Goal: Task Accomplishment & Management: Use online tool/utility

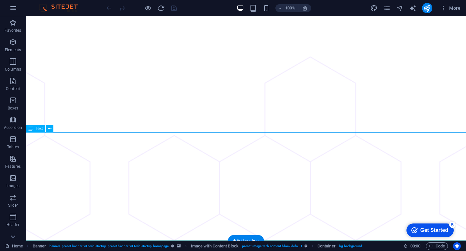
scroll to position [125, 0]
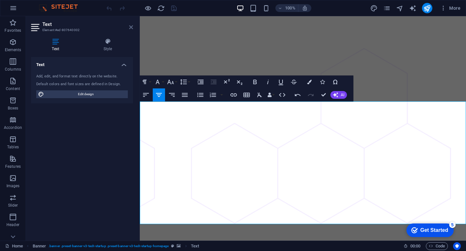
click at [129, 27] on icon at bounding box center [131, 27] width 4 height 5
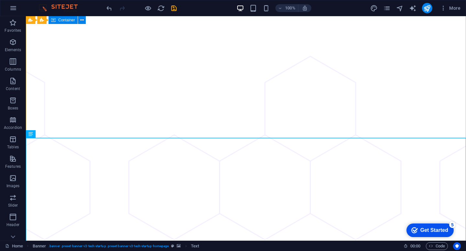
scroll to position [0, 0]
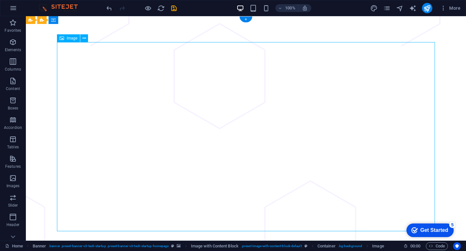
select select "%"
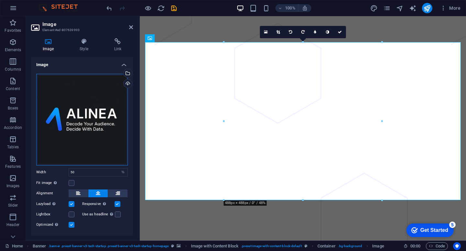
click at [81, 101] on div "Drag files here, click to choose files or select files from Files or our free s…" at bounding box center [82, 120] width 92 height 92
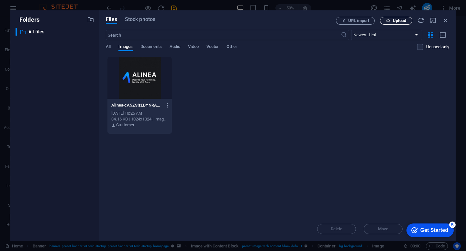
click at [394, 24] on button "Upload" at bounding box center [396, 21] width 32 height 8
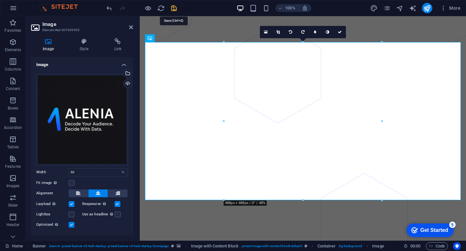
click at [171, 10] on icon "save" at bounding box center [173, 8] width 7 height 7
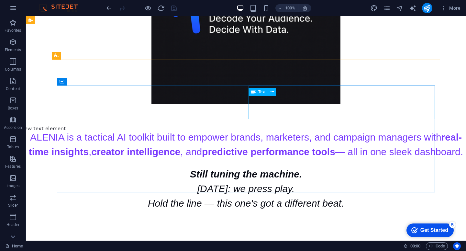
scroll to position [476, 0]
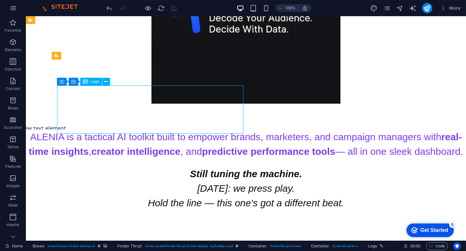
select select "px"
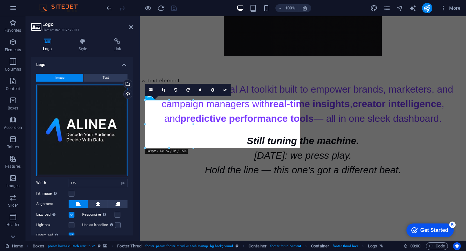
click at [90, 114] on div "Drag files here, click to choose files or select files from Files or our free s…" at bounding box center [82, 130] width 92 height 92
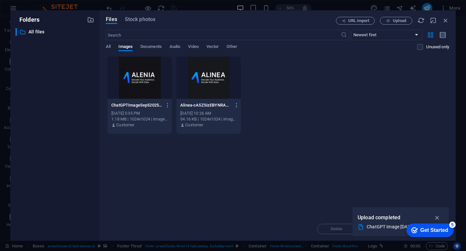
scroll to position [354, 0]
click at [151, 91] on div at bounding box center [139, 78] width 64 height 42
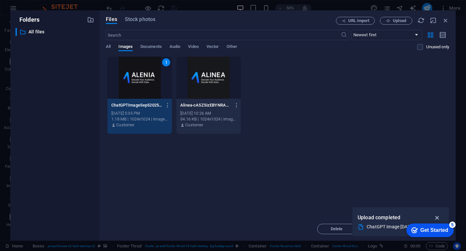
click at [437, 217] on icon "button" at bounding box center [436, 217] width 7 height 7
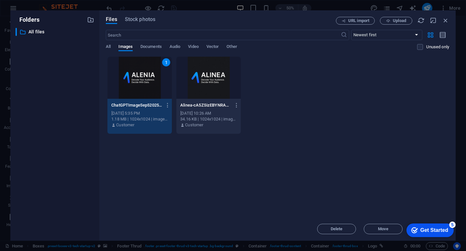
click at [132, 80] on div "1" at bounding box center [139, 78] width 64 height 42
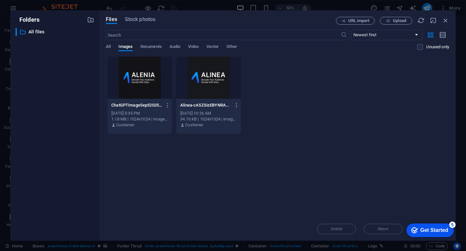
click at [132, 80] on div at bounding box center [139, 78] width 64 height 42
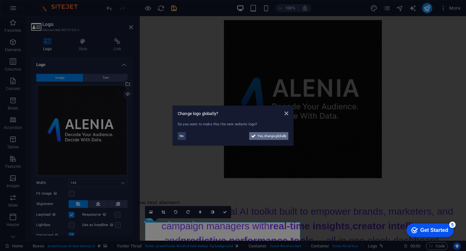
click at [255, 136] on icon at bounding box center [253, 136] width 5 height 8
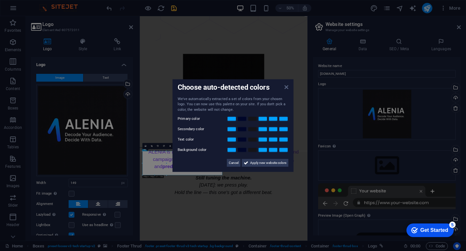
click at [287, 88] on icon at bounding box center [286, 86] width 4 height 5
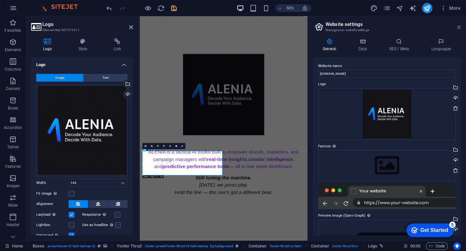
click at [460, 27] on icon at bounding box center [459, 27] width 4 height 5
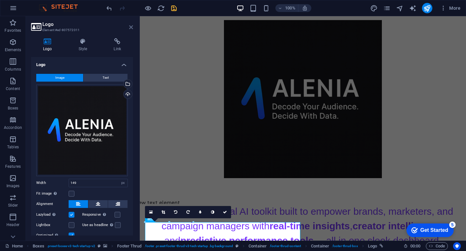
click at [132, 28] on icon at bounding box center [131, 27] width 4 height 5
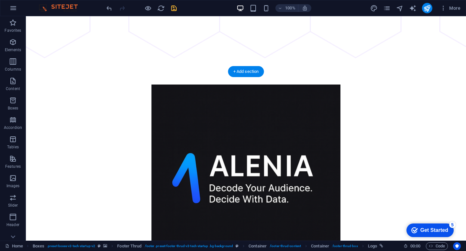
scroll to position [293, 0]
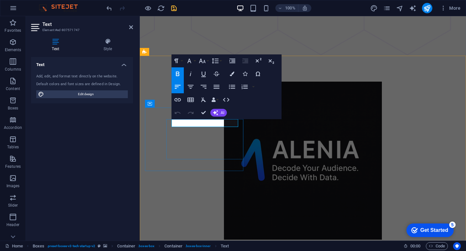
drag, startPoint x: 220, startPoint y: 122, endPoint x: 172, endPoint y: 122, distance: 47.5
click at [132, 29] on icon at bounding box center [131, 27] width 4 height 5
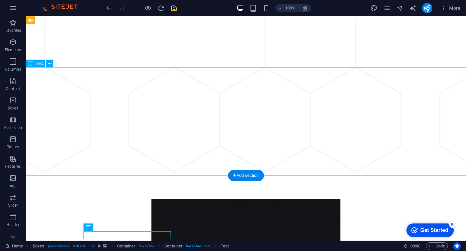
scroll to position [190, 0]
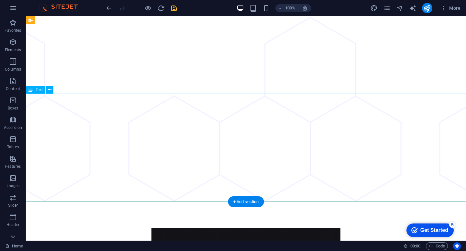
scroll to position [164, 0]
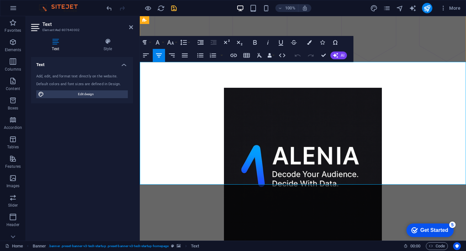
drag, startPoint x: 143, startPoint y: 69, endPoint x: 385, endPoint y: 122, distance: 248.0
copy span "ALENIA is a tactical AI toolkit built to empower brands, marketers, and campaig…"
click at [129, 27] on icon at bounding box center [131, 27] width 4 height 5
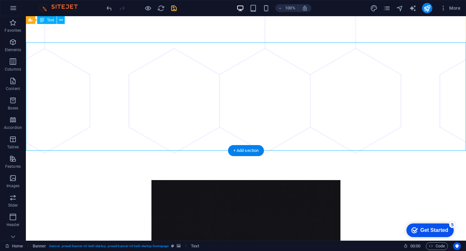
scroll to position [209, 0]
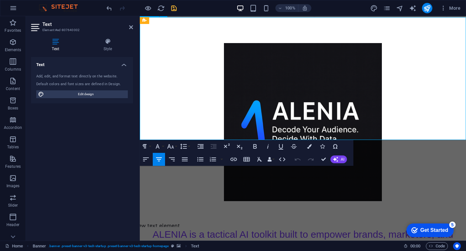
click at [179, 229] on span "ALENIA is a tactical AI toolkit built to empower brands, marketers, and campaig…" at bounding box center [303, 249] width 300 height 40
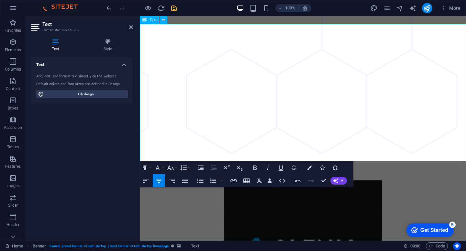
scroll to position [195, 0]
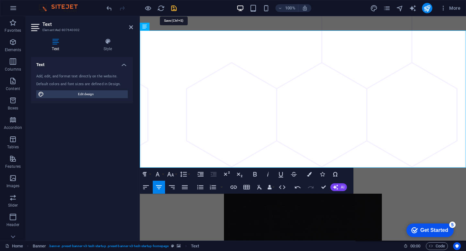
click at [174, 8] on icon "save" at bounding box center [173, 8] width 7 height 7
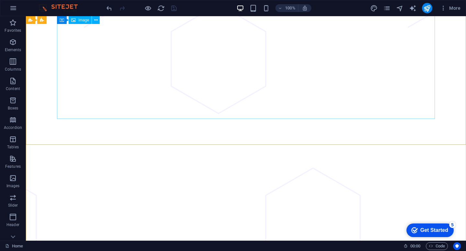
scroll to position [0, 0]
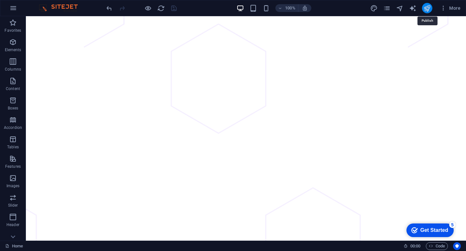
click at [429, 8] on icon "publish" at bounding box center [426, 8] width 7 height 7
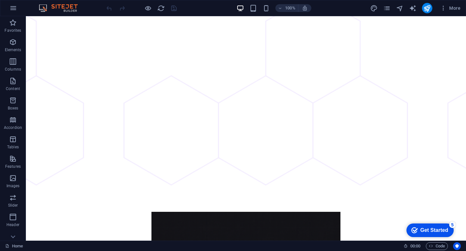
scroll to position [282, 0]
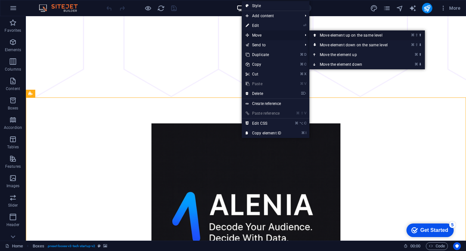
click at [343, 36] on link "⌘ ⇧ ⬆ Move element up on the same level" at bounding box center [354, 35] width 91 height 10
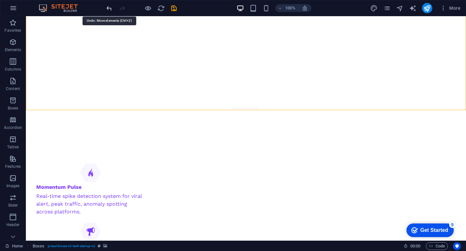
click at [108, 9] on icon "undo" at bounding box center [108, 8] width 7 height 7
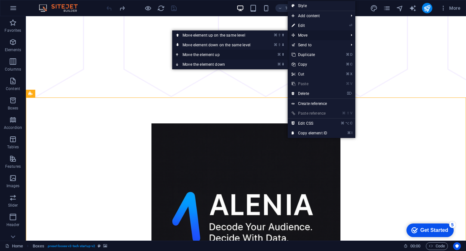
click at [238, 54] on link "⌘ ⬆ Move the element up" at bounding box center [217, 55] width 91 height 10
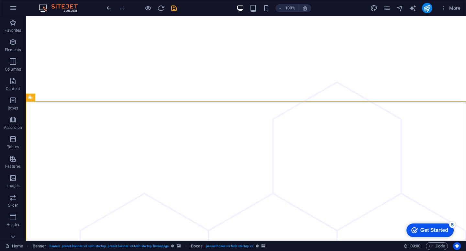
scroll to position [224, 0]
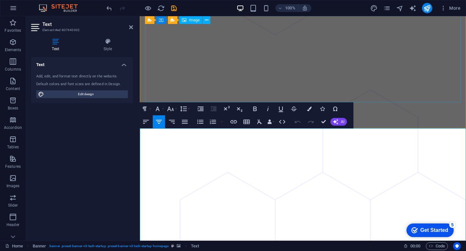
scroll to position [98, 0]
drag, startPoint x: 363, startPoint y: 197, endPoint x: 145, endPoint y: 135, distance: 226.6
click at [309, 107] on icon "button" at bounding box center [309, 108] width 5 height 5
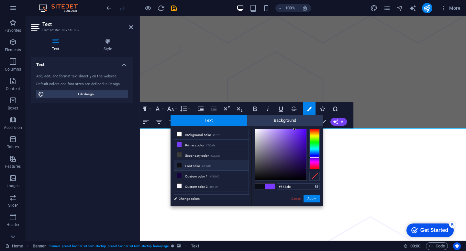
click at [314, 156] on div at bounding box center [314, 149] width 10 height 40
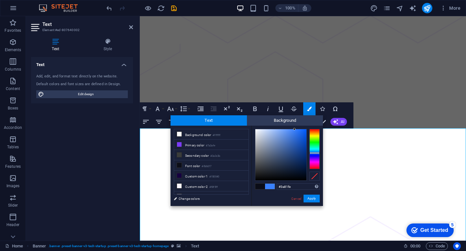
click at [314, 153] on div at bounding box center [314, 149] width 10 height 40
click at [314, 155] on div at bounding box center [314, 149] width 10 height 40
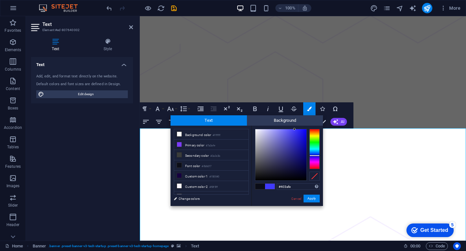
click at [317, 158] on div at bounding box center [314, 149] width 10 height 40
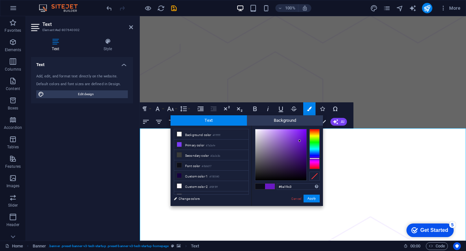
click at [299, 141] on div at bounding box center [280, 154] width 51 height 51
click at [314, 154] on div at bounding box center [314, 149] width 10 height 40
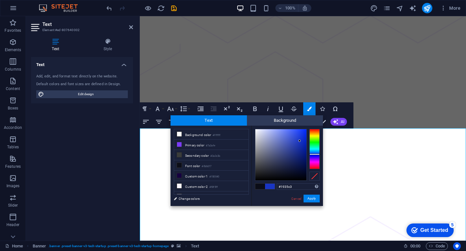
click at [314, 154] on div at bounding box center [314, 154] width 10 height 2
click at [314, 155] on div at bounding box center [314, 149] width 10 height 40
click at [313, 157] on div at bounding box center [314, 149] width 10 height 40
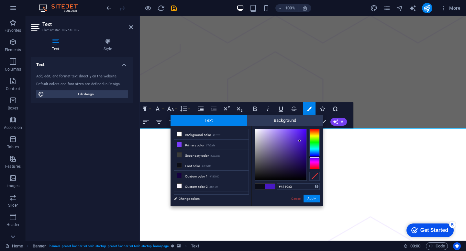
click at [314, 155] on div at bounding box center [314, 149] width 10 height 40
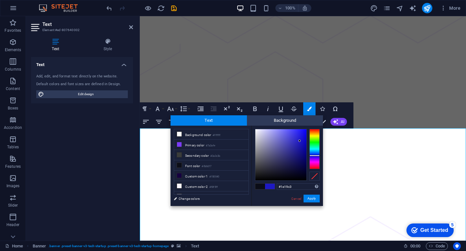
click at [272, 187] on span at bounding box center [270, 185] width 10 height 5
click at [313, 199] on button "Apply" at bounding box center [311, 198] width 16 height 8
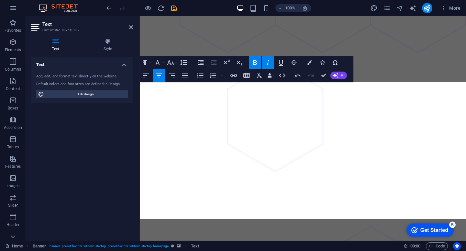
scroll to position [164, 0]
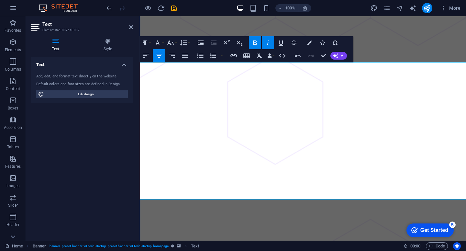
drag, startPoint x: 368, startPoint y: 134, endPoint x: 146, endPoint y: 72, distance: 230.4
click at [309, 46] on button "Colors" at bounding box center [309, 42] width 12 height 13
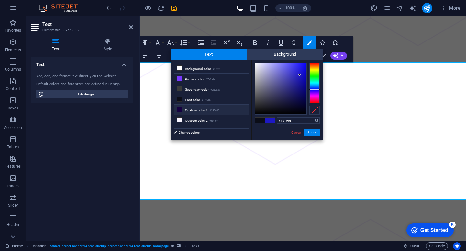
click at [204, 111] on li "Custom color 1 #150040" at bounding box center [211, 109] width 74 height 10
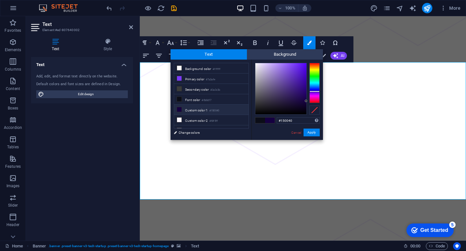
click at [270, 120] on span at bounding box center [270, 119] width 10 height 5
click at [315, 88] on div at bounding box center [314, 83] width 10 height 40
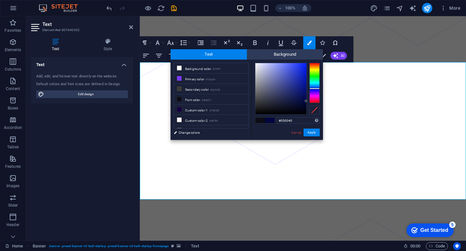
click at [315, 90] on div at bounding box center [314, 83] width 10 height 40
click at [305, 65] on div at bounding box center [280, 88] width 51 height 51
type input "#1a06f5"
click at [316, 132] on button "Apply" at bounding box center [311, 132] width 16 height 8
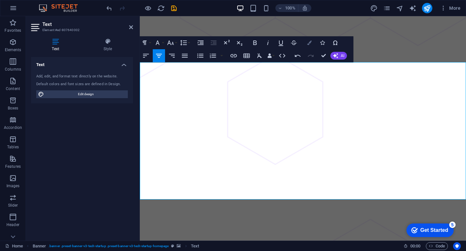
click at [310, 46] on button "Colors" at bounding box center [309, 42] width 12 height 13
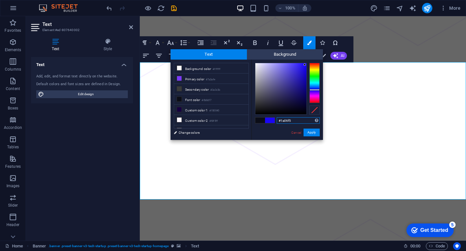
drag, startPoint x: 297, startPoint y: 120, endPoint x: 279, endPoint y: 119, distance: 18.1
click at [279, 119] on input "#1a06f5" at bounding box center [298, 120] width 43 height 6
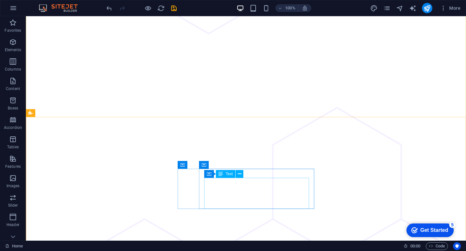
scroll to position [330, 0]
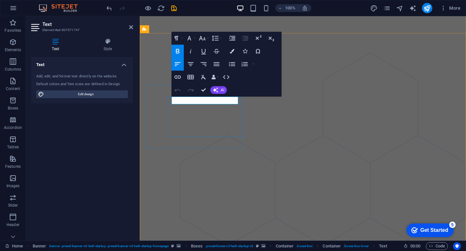
drag, startPoint x: 220, startPoint y: 102, endPoint x: 172, endPoint y: 100, distance: 47.3
click at [234, 52] on button "Colors" at bounding box center [232, 51] width 12 height 13
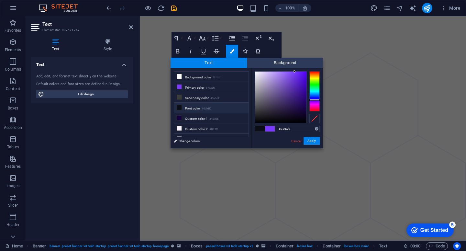
drag, startPoint x: 292, startPoint y: 130, endPoint x: 274, endPoint y: 130, distance: 17.5
click at [276, 130] on div "#7a3afe Supported formats #0852ed rgb(8, 82, 237) rgba(8, 82, 237, 90%) hsv(221…" at bounding box center [286, 155] width 71 height 174
type input "#1a06f5"
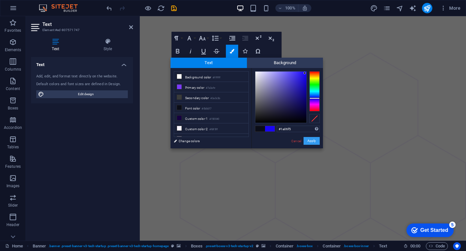
click at [311, 142] on button "Apply" at bounding box center [311, 141] width 16 height 8
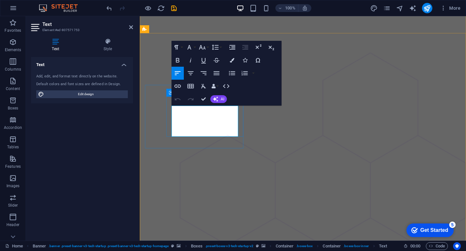
drag, startPoint x: 237, startPoint y: 134, endPoint x: 170, endPoint y: 110, distance: 71.5
click at [230, 62] on icon "button" at bounding box center [232, 60] width 5 height 5
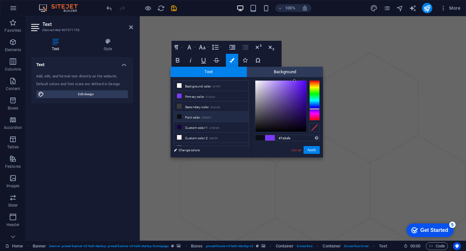
drag, startPoint x: 291, startPoint y: 137, endPoint x: 274, endPoint y: 136, distance: 16.9
click at [274, 136] on div "#7a3afe Supported formats #0852ed rgb(8, 82, 237) rgba(8, 82, 237, 90%) hsv(221…" at bounding box center [286, 164] width 71 height 174
type input "#1a06f5"
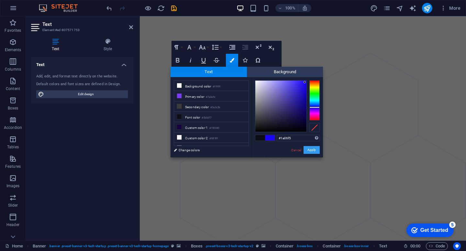
click at [307, 150] on button "Apply" at bounding box center [311, 150] width 16 height 8
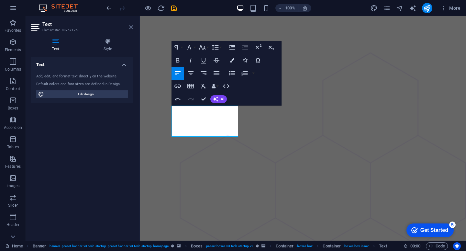
click at [132, 29] on icon at bounding box center [131, 27] width 4 height 5
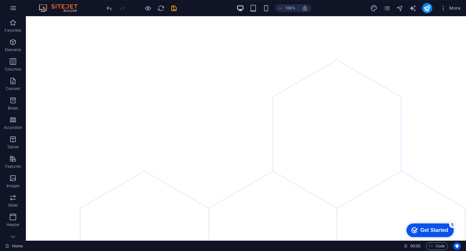
scroll to position [305, 0]
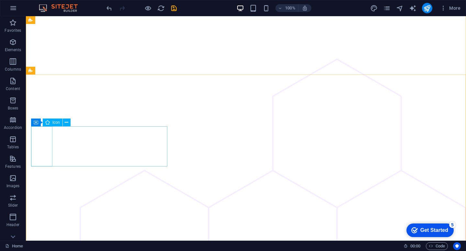
select select "xMidYMid"
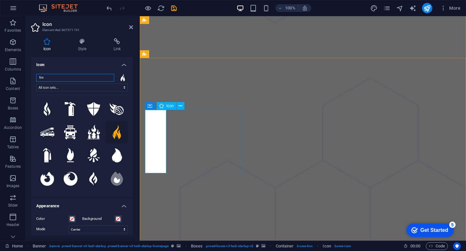
click at [86, 41] on icon at bounding box center [82, 41] width 33 height 6
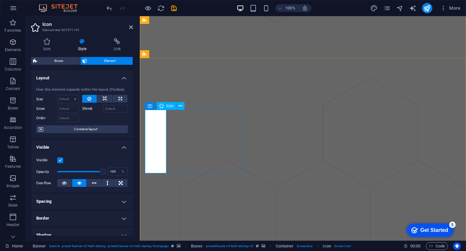
click at [130, 29] on icon at bounding box center [131, 27] width 4 height 5
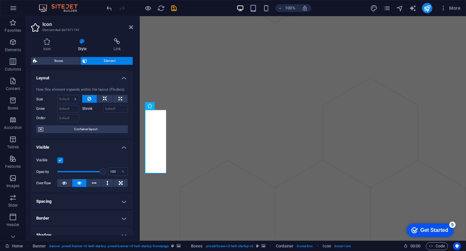
click at [41, 149] on h4 "Visible" at bounding box center [82, 145] width 102 height 12
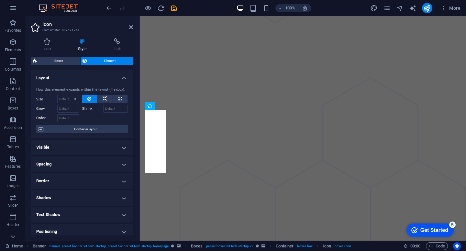
click at [84, 42] on icon at bounding box center [82, 41] width 33 height 6
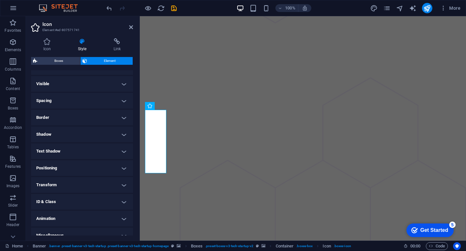
scroll to position [71, 0]
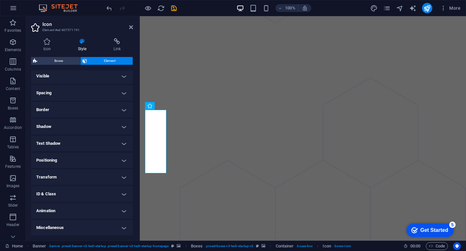
click at [134, 27] on aside "Icon Element #ed-807571741 Icon Style Link Icon fire All icon sets... IcoFont I…" at bounding box center [83, 128] width 114 height 224
click at [132, 27] on icon at bounding box center [131, 27] width 4 height 5
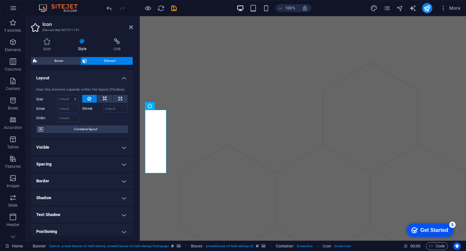
click at [41, 146] on h4 "Visible" at bounding box center [82, 147] width 102 height 16
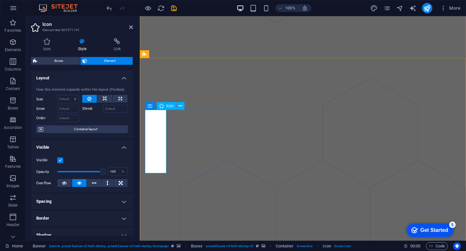
click at [201, 105] on button at bounding box center [203, 106] width 8 height 8
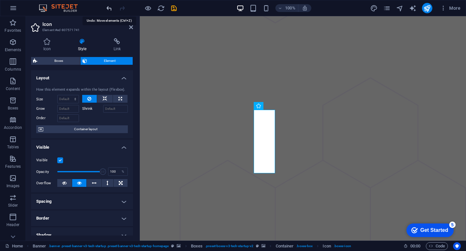
click at [108, 9] on icon "undo" at bounding box center [108, 8] width 7 height 7
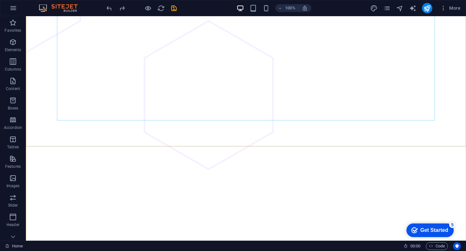
scroll to position [128, 0]
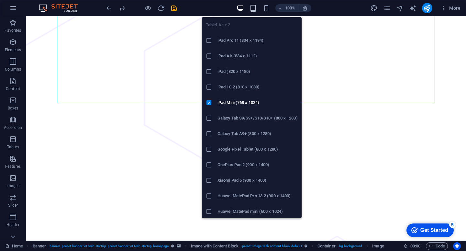
click at [252, 6] on icon "button" at bounding box center [252, 8] width 7 height 7
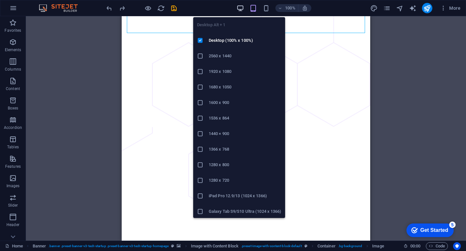
click at [240, 9] on icon "button" at bounding box center [239, 8] width 7 height 7
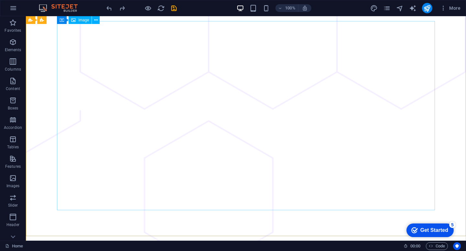
scroll to position [0, 0]
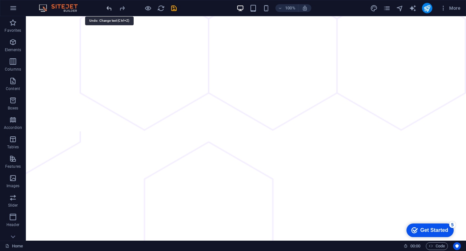
click at [106, 11] on icon "undo" at bounding box center [108, 8] width 7 height 7
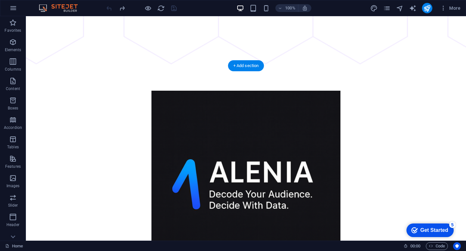
scroll to position [314, 0]
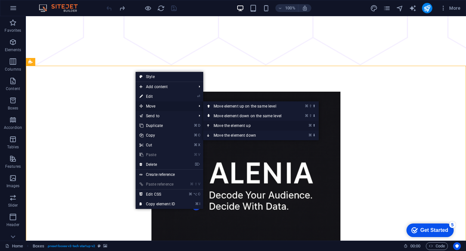
click at [258, 125] on link "⌘ ⬆ Move the element up" at bounding box center [248, 126] width 91 height 10
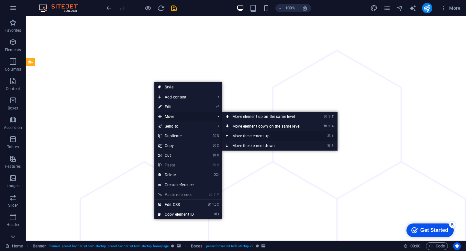
click at [244, 134] on link "⌘ ⬆ Move the element up" at bounding box center [267, 136] width 91 height 10
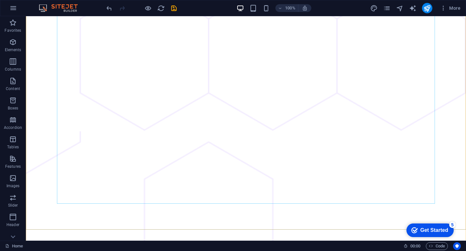
scroll to position [135, 0]
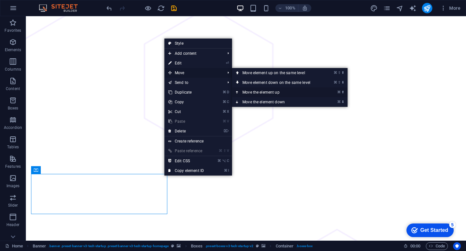
click at [267, 91] on link "⌘ ⬆ Move the element up" at bounding box center [277, 92] width 91 height 10
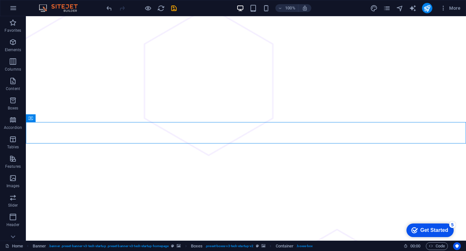
scroll to position [162, 0]
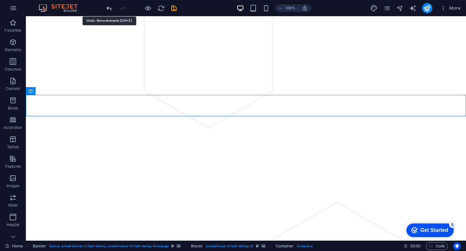
click at [107, 8] on icon "undo" at bounding box center [108, 8] width 7 height 7
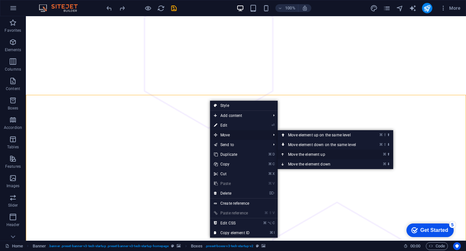
click at [323, 154] on link "⌘ ⬆ Move the element up" at bounding box center [322, 154] width 91 height 10
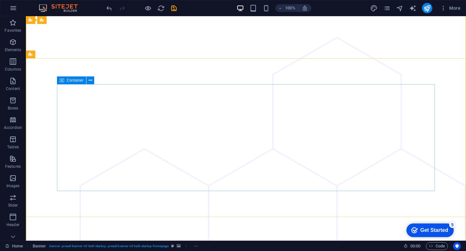
scroll to position [401, 0]
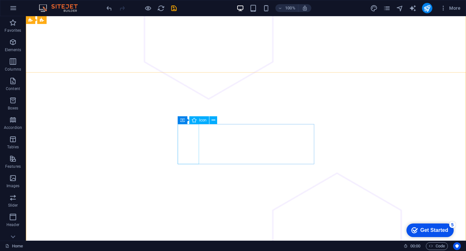
scroll to position [192, 0]
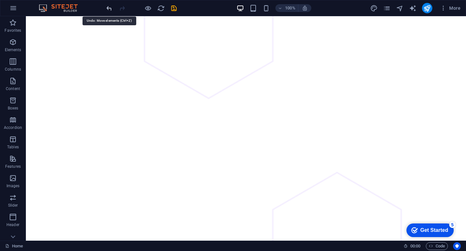
click at [105, 9] on icon "undo" at bounding box center [108, 8] width 7 height 7
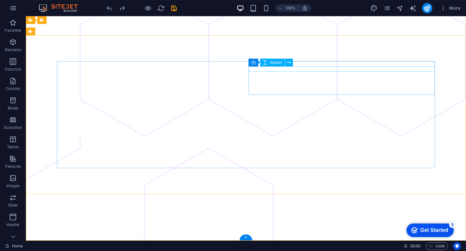
scroll to position [499, 0]
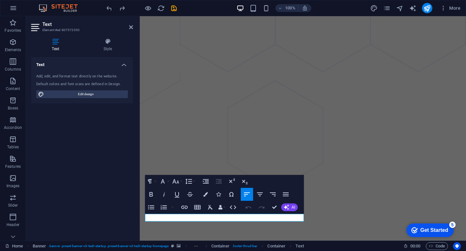
scroll to position [492, 0]
drag, startPoint x: 222, startPoint y: 219, endPoint x: 145, endPoint y: 215, distance: 77.7
click at [206, 195] on icon "button" at bounding box center [205, 194] width 5 height 5
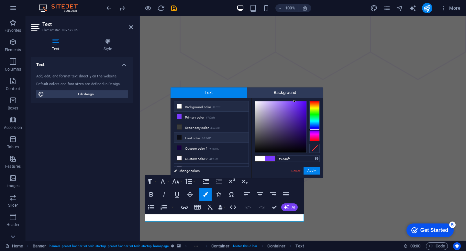
click at [201, 138] on li "Font color #0b0d17" at bounding box center [211, 137] width 74 height 10
type input "#0b0d17"
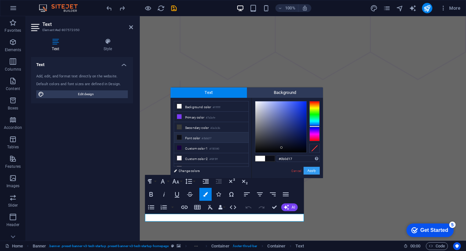
click at [311, 171] on button "Apply" at bounding box center [311, 171] width 16 height 8
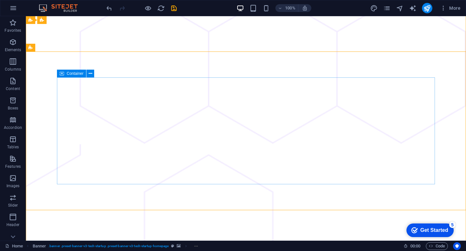
scroll to position [479, 0]
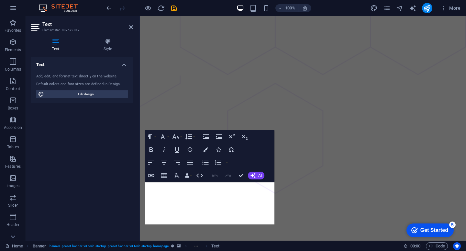
scroll to position [457, 0]
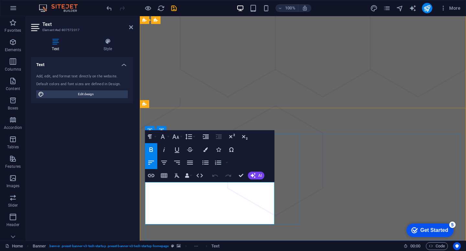
drag, startPoint x: 211, startPoint y: 221, endPoint x: 146, endPoint y: 219, distance: 65.3
click at [208, 150] on button "Colors" at bounding box center [205, 149] width 12 height 13
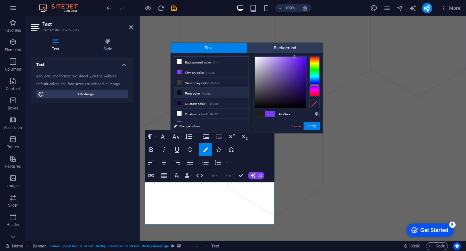
click at [207, 93] on small "#0b0d17" at bounding box center [206, 94] width 10 height 5
type input "#0b0d17"
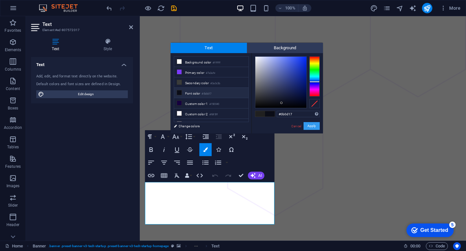
click at [311, 128] on button "Apply" at bounding box center [311, 126] width 16 height 8
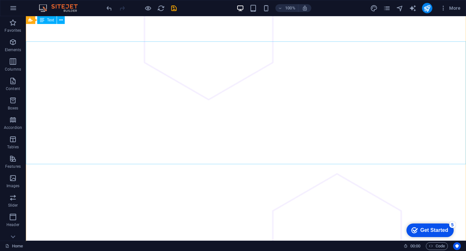
scroll to position [183, 0]
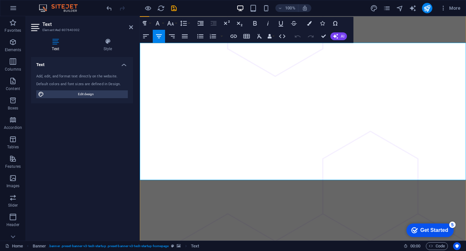
drag, startPoint x: 189, startPoint y: 50, endPoint x: 208, endPoint y: 62, distance: 23.0
drag, startPoint x: 188, startPoint y: 54, endPoint x: 201, endPoint y: 67, distance: 19.2
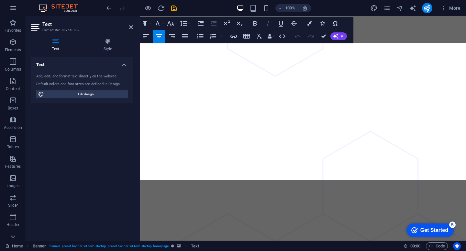
click at [268, 26] on icon "button" at bounding box center [268, 23] width 8 height 8
click at [175, 8] on icon "save" at bounding box center [173, 8] width 7 height 7
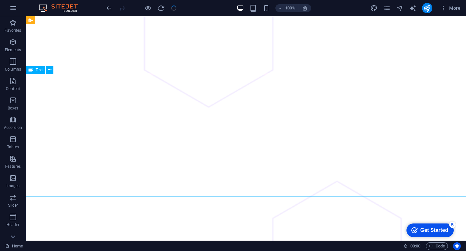
scroll to position [231, 0]
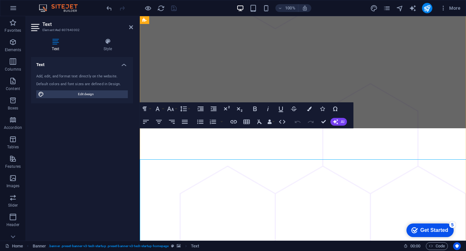
scroll to position [98, 0]
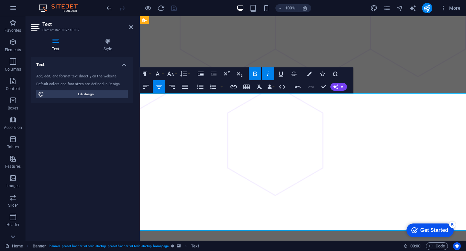
scroll to position [151, 0]
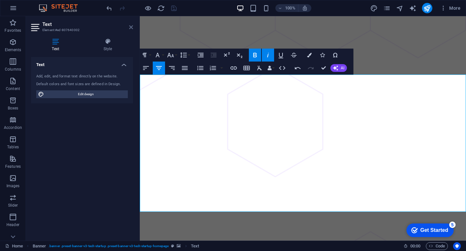
click at [129, 26] on icon at bounding box center [131, 27] width 4 height 5
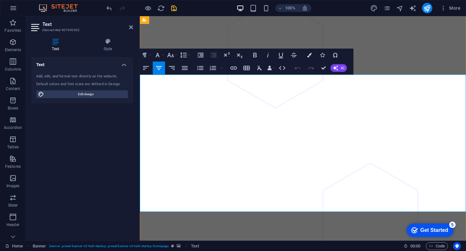
drag, startPoint x: 370, startPoint y: 164, endPoint x: 329, endPoint y: 163, distance: 41.1
drag, startPoint x: 381, startPoint y: 161, endPoint x: 228, endPoint y: 156, distance: 153.7
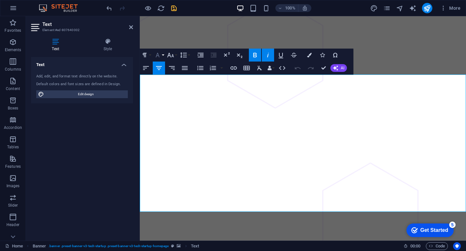
click at [162, 55] on button "Font Family" at bounding box center [159, 55] width 12 height 13
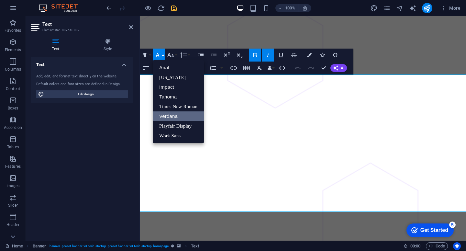
scroll to position [0, 0]
click at [173, 58] on icon "button" at bounding box center [171, 55] width 8 height 8
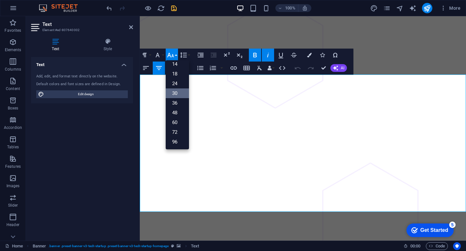
scroll to position [52, 0]
click at [178, 100] on link "36" at bounding box center [177, 103] width 23 height 10
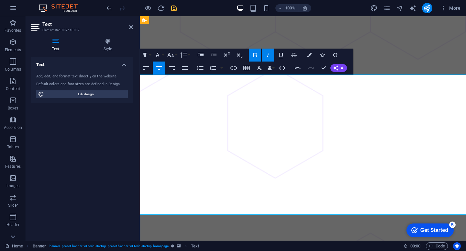
drag, startPoint x: 277, startPoint y: 183, endPoint x: 226, endPoint y: 181, distance: 50.5
drag, startPoint x: 428, startPoint y: 197, endPoint x: 230, endPoint y: 183, distance: 197.8
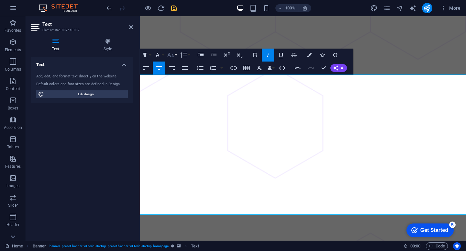
click at [172, 58] on icon "button" at bounding box center [171, 55] width 8 height 8
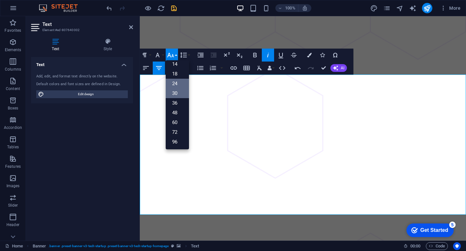
click at [176, 82] on link "24" at bounding box center [177, 84] width 23 height 10
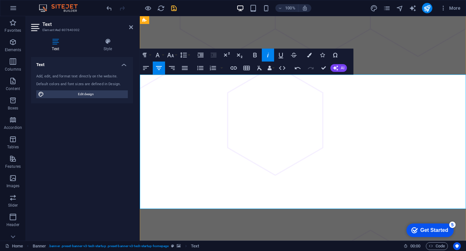
drag, startPoint x: 365, startPoint y: 143, endPoint x: 145, endPoint y: 84, distance: 227.3
click at [183, 56] on icon "button" at bounding box center [183, 55] width 8 height 8
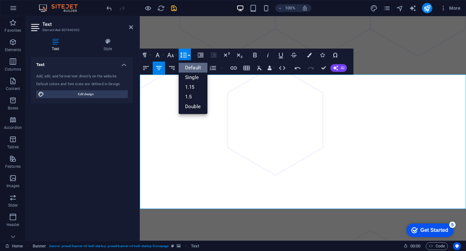
scroll to position [0, 0]
click at [173, 57] on icon "button" at bounding box center [171, 55] width 8 height 8
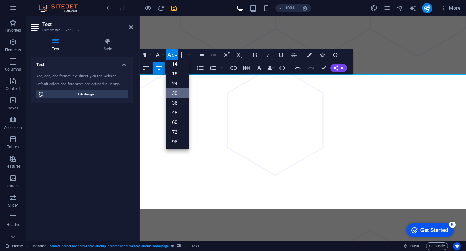
scroll to position [52, 0]
click at [177, 82] on link "24" at bounding box center [177, 84] width 23 height 10
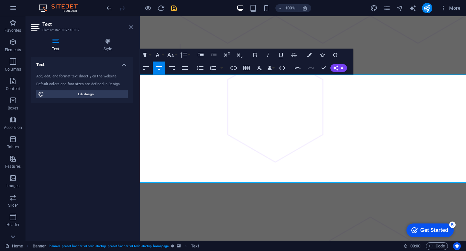
click at [130, 25] on icon at bounding box center [131, 27] width 4 height 5
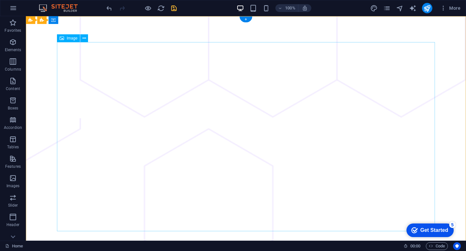
scroll to position [23, 0]
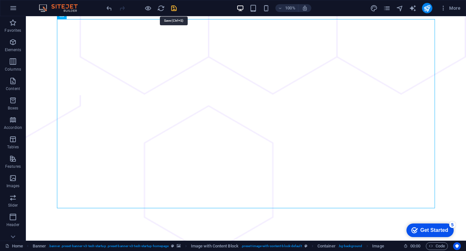
click at [175, 10] on icon "save" at bounding box center [173, 8] width 7 height 7
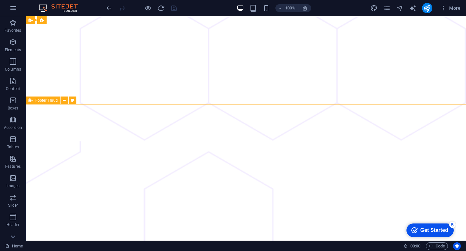
scroll to position [473, 0]
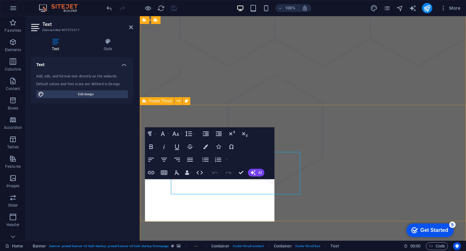
scroll to position [431, 0]
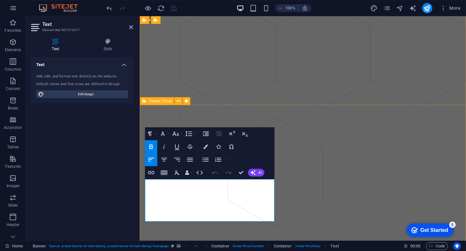
drag, startPoint x: 255, startPoint y: 186, endPoint x: 144, endPoint y: 186, distance: 110.9
click at [165, 147] on icon "button" at bounding box center [164, 147] width 8 height 8
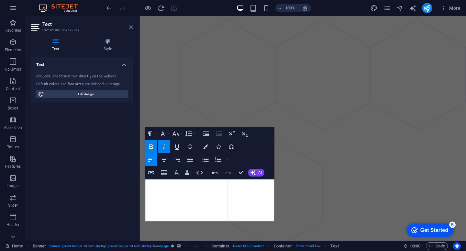
click at [132, 26] on icon at bounding box center [131, 27] width 4 height 5
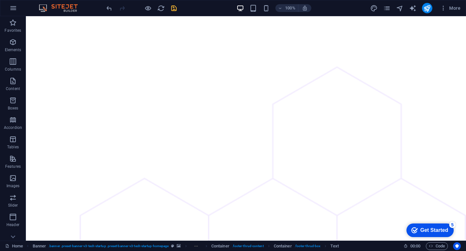
scroll to position [285, 0]
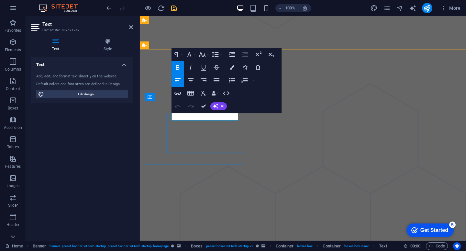
drag, startPoint x: 223, startPoint y: 116, endPoint x: 172, endPoint y: 116, distance: 51.1
click at [234, 66] on button "Colors" at bounding box center [232, 67] width 12 height 13
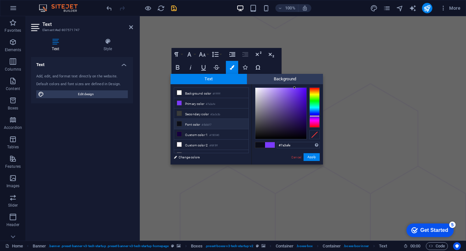
click at [203, 125] on small "#0b0d17" at bounding box center [206, 125] width 10 height 5
type input "#0b0d17"
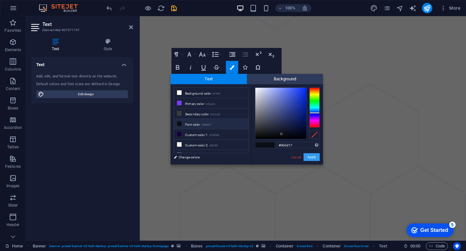
click at [315, 157] on button "Apply" at bounding box center [311, 157] width 16 height 8
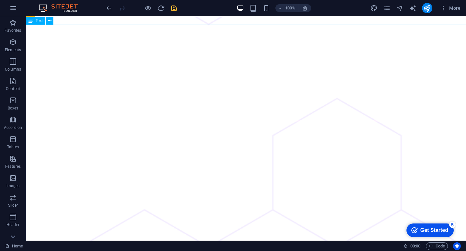
scroll to position [263, 0]
click at [110, 11] on icon "undo" at bounding box center [108, 8] width 7 height 7
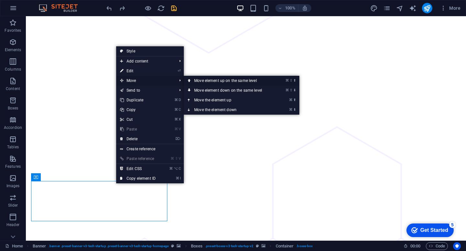
click at [212, 81] on link "⌘ ⇧ ⬆ Move element up on the same level" at bounding box center [229, 81] width 91 height 10
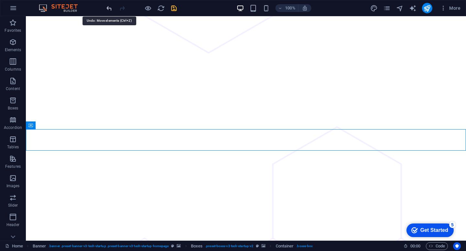
click at [110, 8] on icon "undo" at bounding box center [108, 8] width 7 height 7
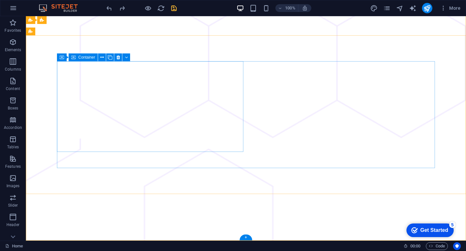
scroll to position [0, 0]
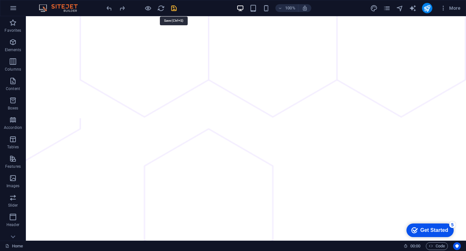
click at [172, 10] on icon "save" at bounding box center [173, 8] width 7 height 7
click at [424, 7] on icon "publish" at bounding box center [426, 8] width 7 height 7
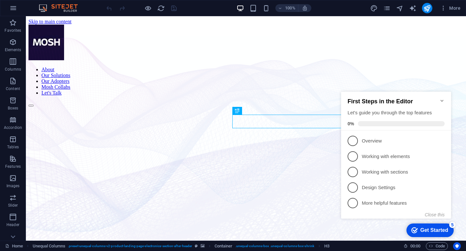
click at [369, 107] on figure at bounding box center [245, 107] width 435 height 0
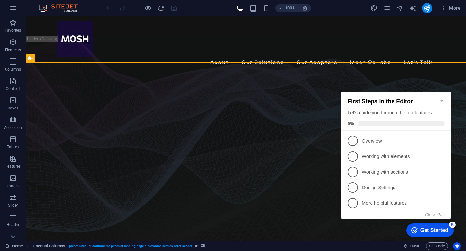
click at [442, 99] on icon "Minimize checklist" at bounding box center [441, 100] width 5 height 5
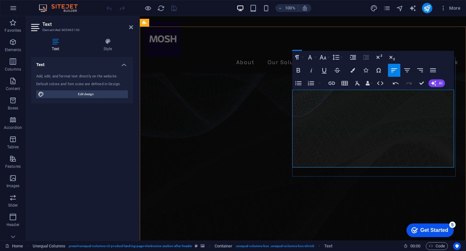
scroll to position [60, 0]
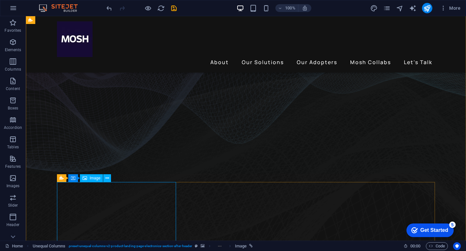
select select "%"
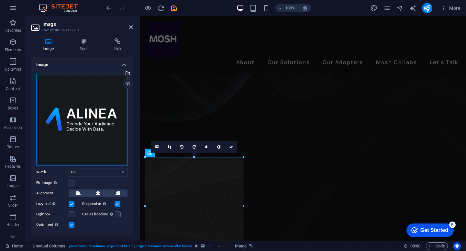
click at [99, 138] on div "Drag files here, click to choose files or select files from Files or our free s…" at bounding box center [82, 120] width 92 height 92
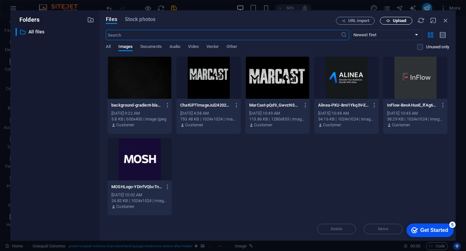
click at [394, 22] on span "Upload" at bounding box center [399, 21] width 13 height 4
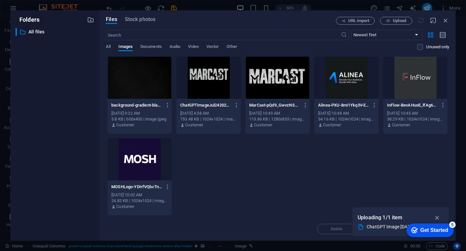
click at [140, 77] on div at bounding box center [139, 78] width 64 height 42
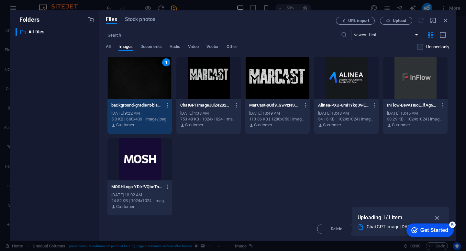
click at [140, 77] on div "1" at bounding box center [139, 78] width 64 height 42
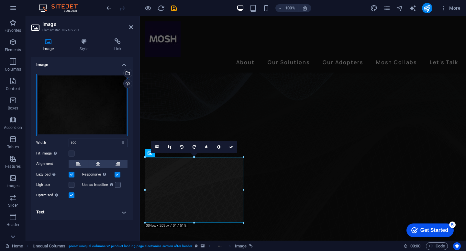
click at [99, 114] on div "Drag files here, click to choose files or select files from Files or our free s…" at bounding box center [82, 105] width 92 height 62
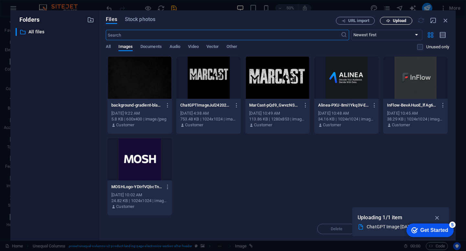
click at [398, 20] on span "Upload" at bounding box center [399, 21] width 13 height 4
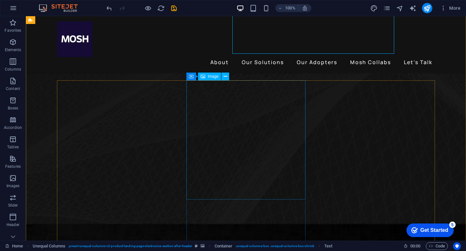
scroll to position [171, 0]
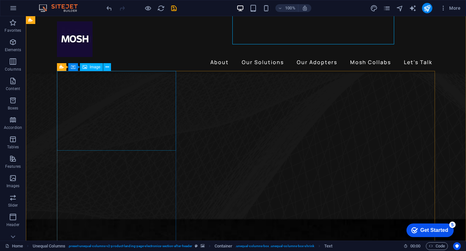
select select "%"
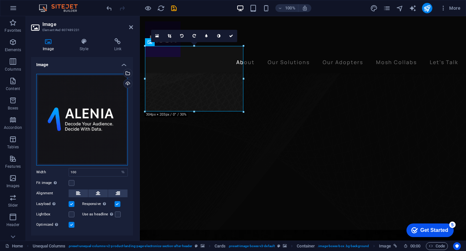
click at [81, 123] on div "Drag files here, click to choose files or select files from Files or our free s…" at bounding box center [82, 120] width 92 height 92
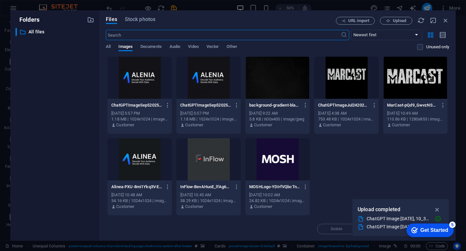
click at [202, 77] on div at bounding box center [208, 78] width 64 height 42
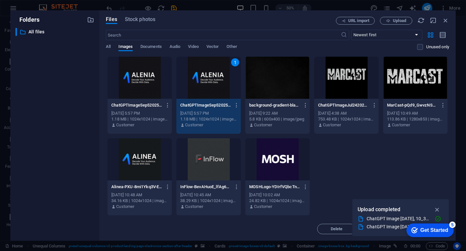
click at [202, 77] on div "1" at bounding box center [208, 78] width 64 height 42
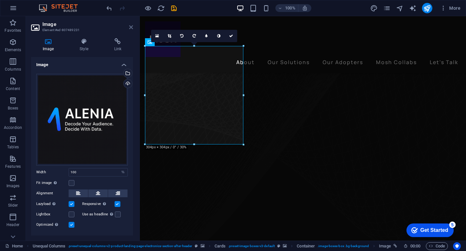
click at [131, 28] on icon at bounding box center [131, 27] width 4 height 5
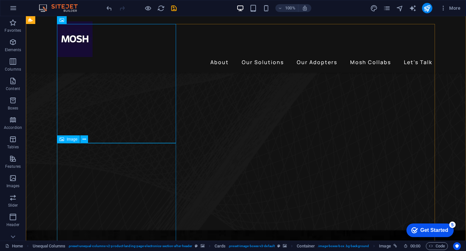
scroll to position [220, 0]
click at [0, 0] on icon "undo" at bounding box center [0, 0] width 0 height 0
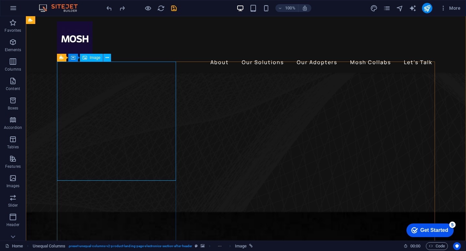
scroll to position [177, 0]
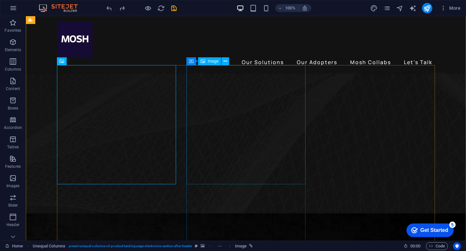
select select "%"
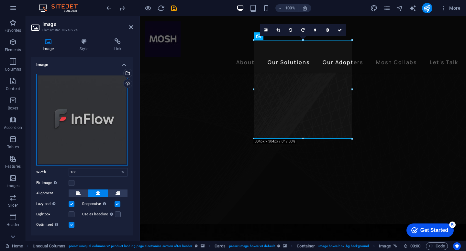
click at [94, 102] on div "Drag files here, click to choose files or select files from Files or our free s…" at bounding box center [82, 120] width 92 height 92
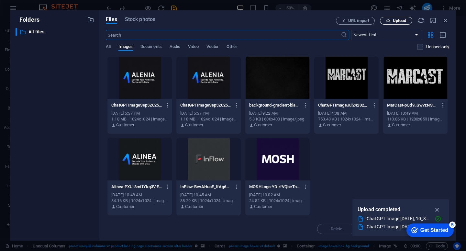
click at [395, 22] on span "Upload" at bounding box center [399, 21] width 13 height 4
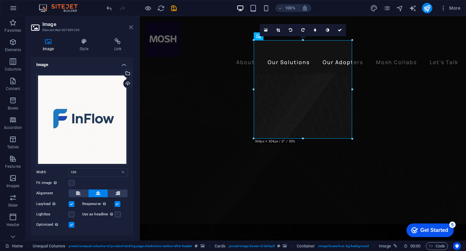
click at [130, 27] on icon at bounding box center [131, 27] width 4 height 5
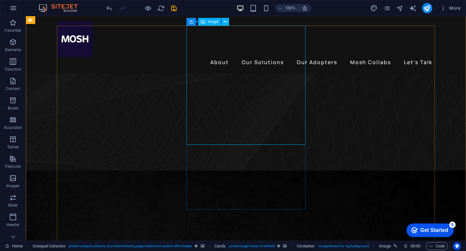
scroll to position [220, 0]
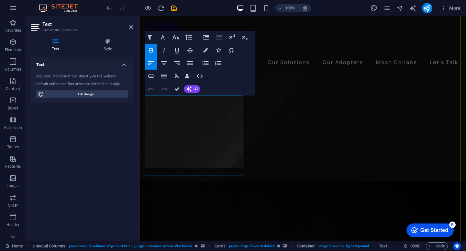
click at [131, 27] on icon at bounding box center [131, 27] width 4 height 5
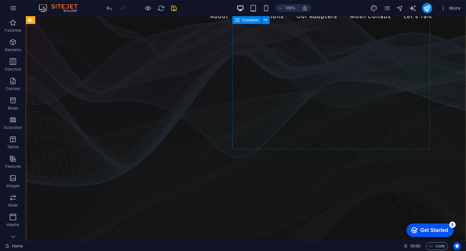
scroll to position [0, 0]
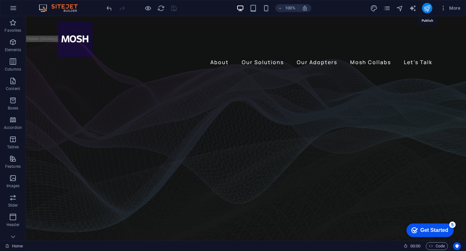
click at [425, 8] on icon "publish" at bounding box center [426, 8] width 7 height 7
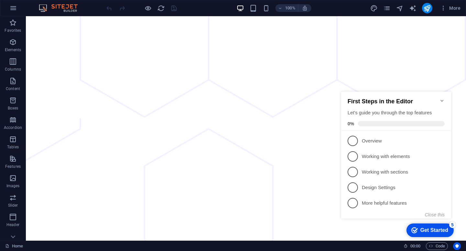
click at [442, 100] on icon "Minimize checklist" at bounding box center [441, 101] width 3 height 2
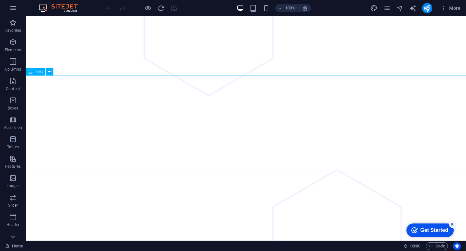
scroll to position [182, 0]
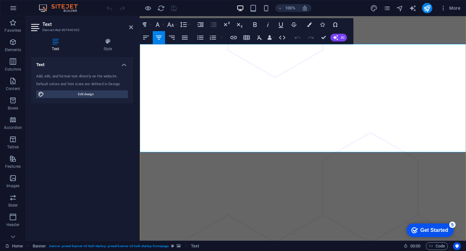
drag, startPoint x: 393, startPoint y: 109, endPoint x: 245, endPoint y: 92, distance: 148.8
click at [256, 27] on icon "button" at bounding box center [255, 25] width 8 height 8
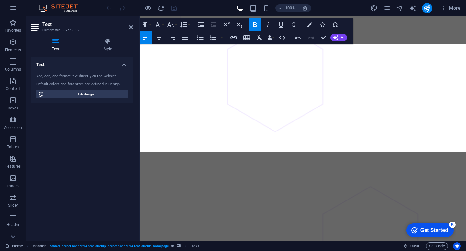
drag, startPoint x: 415, startPoint y: 135, endPoint x: 246, endPoint y: 117, distance: 169.4
click at [170, 25] on icon "button" at bounding box center [170, 24] width 7 height 5
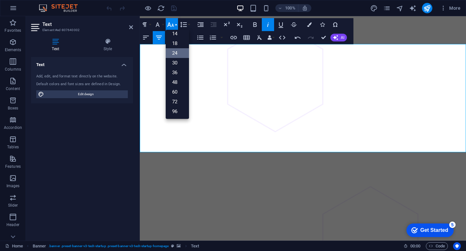
scroll to position [52, 0]
click at [177, 44] on link "18" at bounding box center [177, 43] width 23 height 10
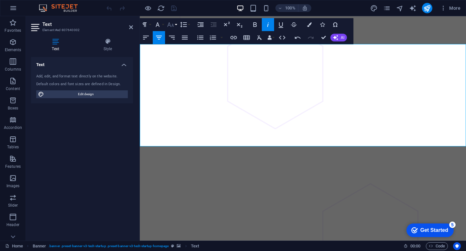
click at [174, 26] on icon "button" at bounding box center [171, 25] width 8 height 8
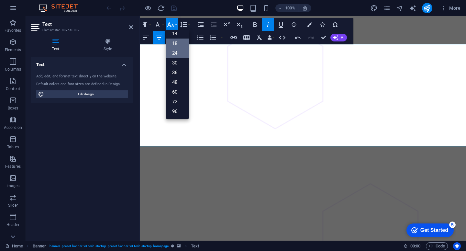
click at [176, 53] on link "24" at bounding box center [177, 53] width 23 height 10
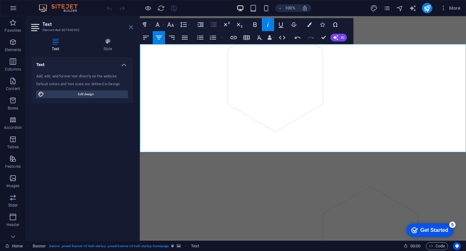
click at [131, 27] on icon at bounding box center [131, 27] width 4 height 5
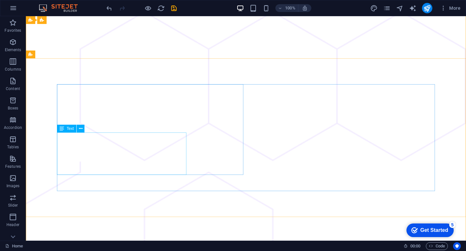
scroll to position [450, 0]
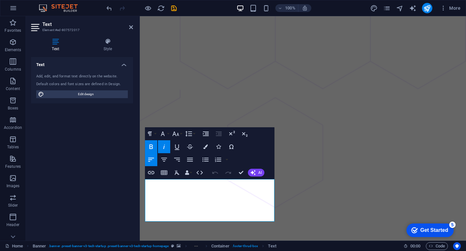
scroll to position [431, 0]
drag, startPoint x: 209, startPoint y: 217, endPoint x: 146, endPoint y: 217, distance: 63.4
click at [153, 172] on icon "button" at bounding box center [151, 172] width 8 height 8
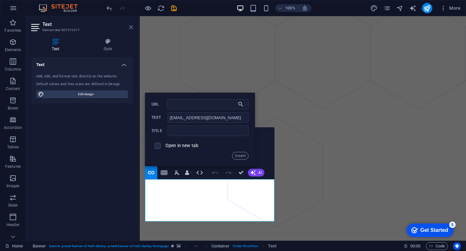
click at [130, 29] on icon at bounding box center [131, 27] width 4 height 5
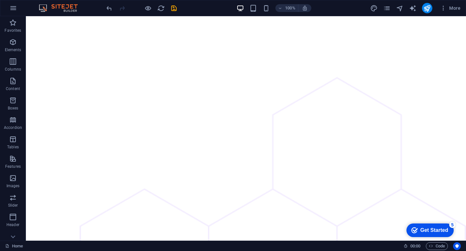
scroll to position [277, 0]
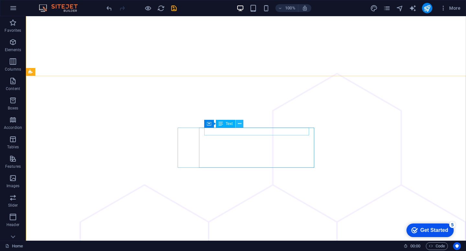
click at [239, 122] on icon at bounding box center [240, 123] width 4 height 7
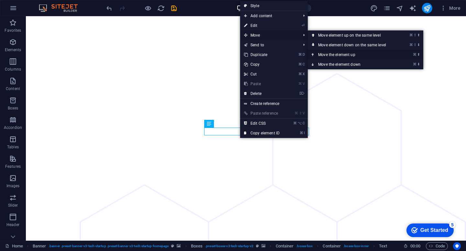
click at [341, 55] on link "⌘ ⬆ Move the element up" at bounding box center [353, 55] width 91 height 10
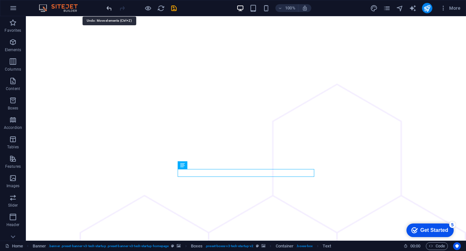
click at [107, 9] on icon "undo" at bounding box center [108, 8] width 7 height 7
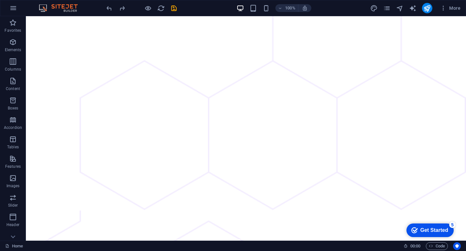
scroll to position [390, 0]
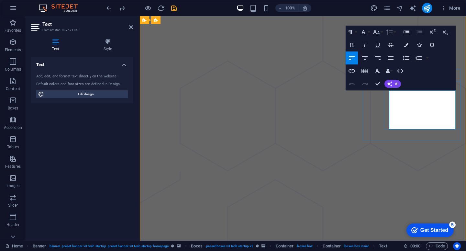
drag, startPoint x: 424, startPoint y: 111, endPoint x: 385, endPoint y: 110, distance: 38.8
click at [352, 45] on icon "button" at bounding box center [352, 45] width 4 height 5
click at [132, 27] on icon at bounding box center [131, 27] width 4 height 5
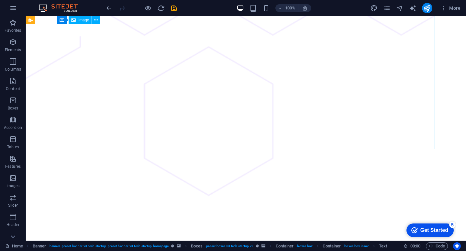
scroll to position [0, 0]
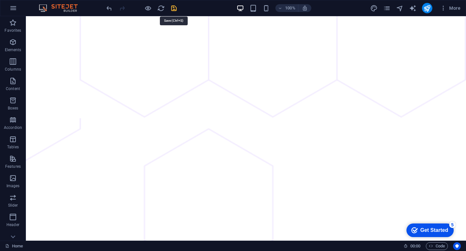
click at [428, 8] on icon "publish" at bounding box center [426, 8] width 7 height 7
